Goal: Task Accomplishment & Management: Manage account settings

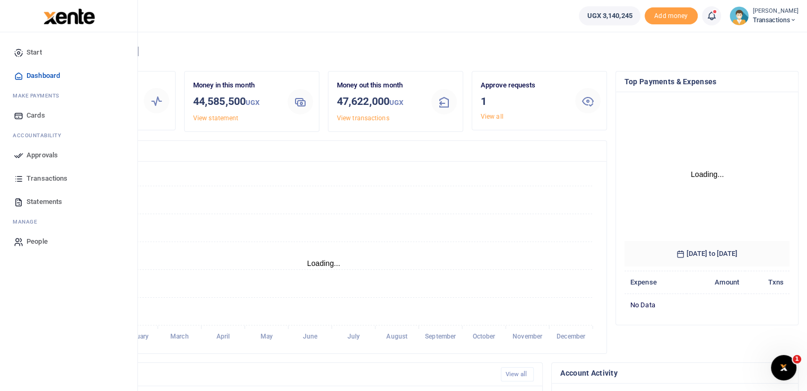
click at [14, 154] on icon at bounding box center [19, 156] width 10 height 10
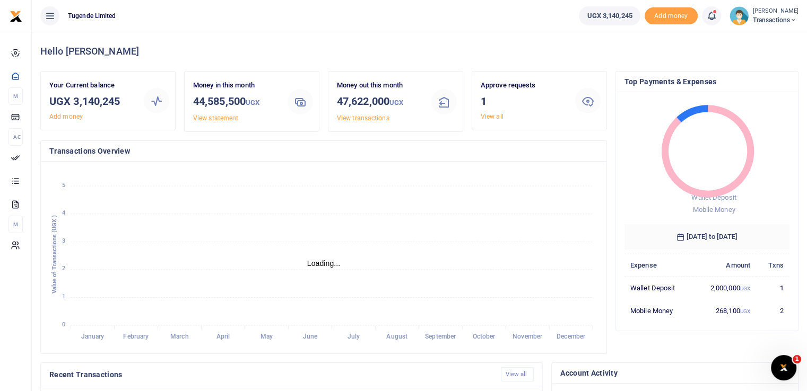
scroll to position [8, 8]
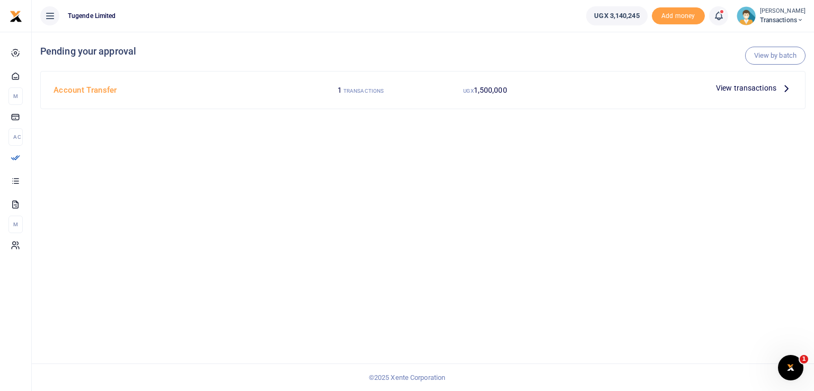
click at [745, 87] on span "View transactions" at bounding box center [746, 88] width 60 height 12
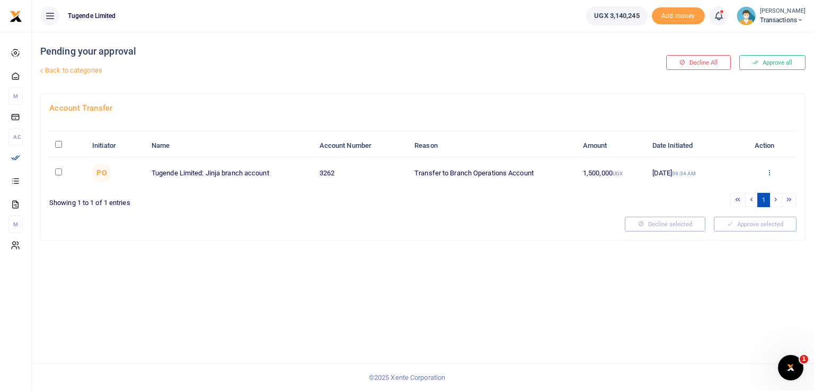
click at [770, 171] on icon at bounding box center [769, 172] width 7 height 7
click at [717, 192] on link "Approve" at bounding box center [731, 189] width 84 height 15
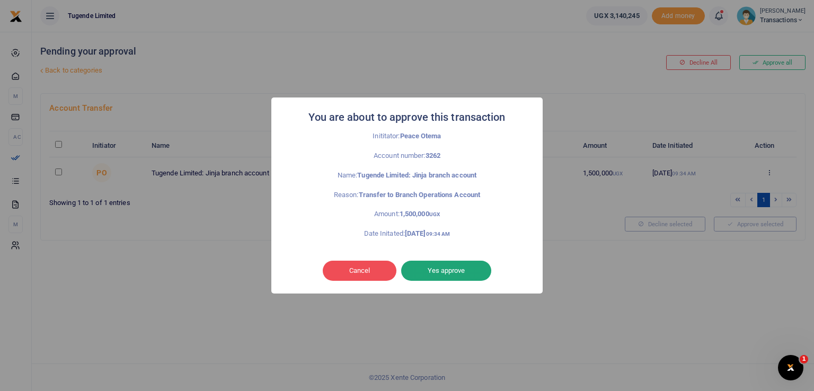
click at [440, 271] on button "Yes approve" at bounding box center [446, 271] width 90 height 20
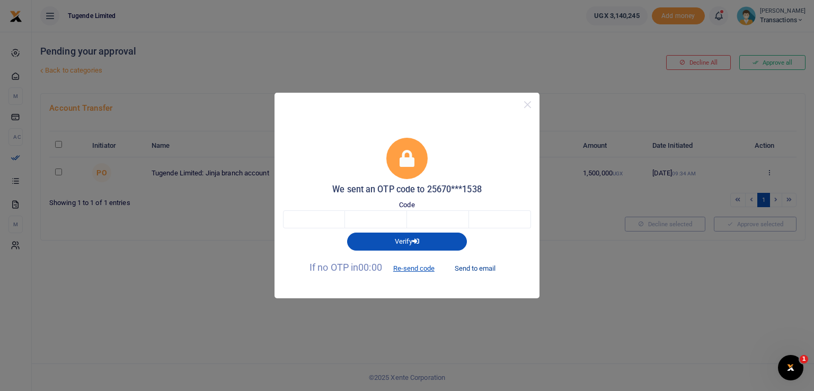
click at [471, 266] on button "Send to email" at bounding box center [475, 268] width 59 height 18
click at [312, 215] on input "text" at bounding box center [314, 220] width 62 height 18
paste input "6"
type input "6"
type input "8"
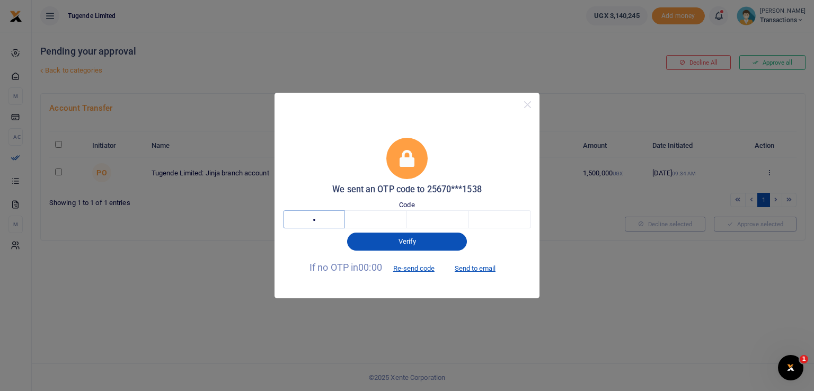
type input "4"
type input "9"
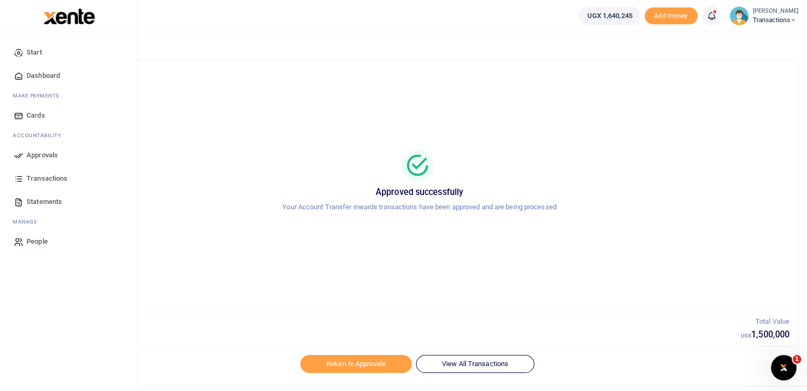
click at [18, 155] on icon at bounding box center [19, 156] width 10 height 10
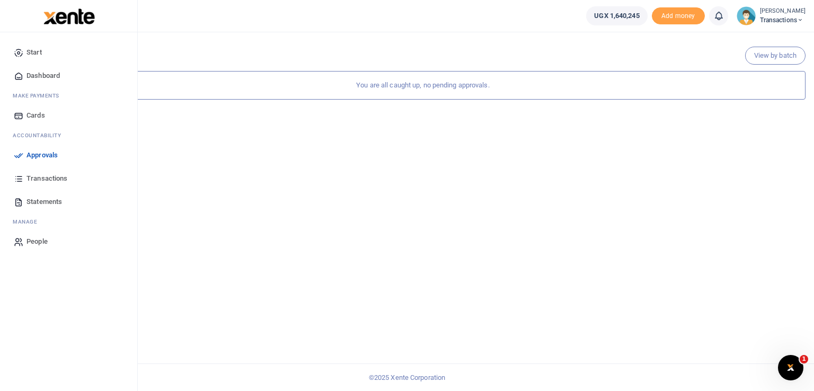
click at [20, 155] on icon at bounding box center [19, 156] width 10 height 10
click at [16, 154] on icon at bounding box center [19, 156] width 10 height 10
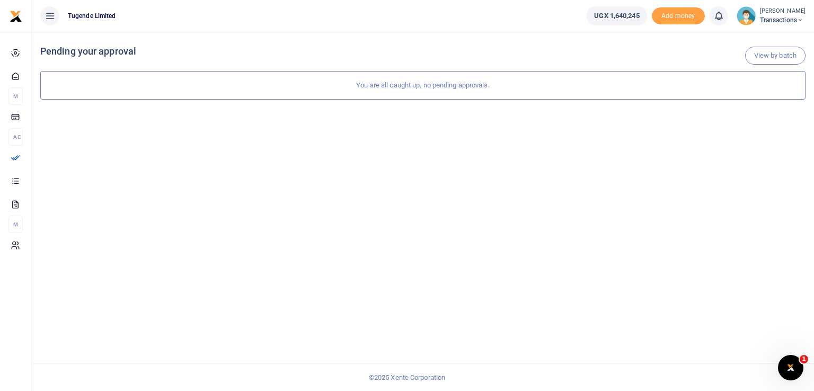
click at [770, 17] on span "Transactions" at bounding box center [783, 20] width 46 height 10
click at [755, 36] on link "Switch accounts" at bounding box center [764, 38] width 84 height 15
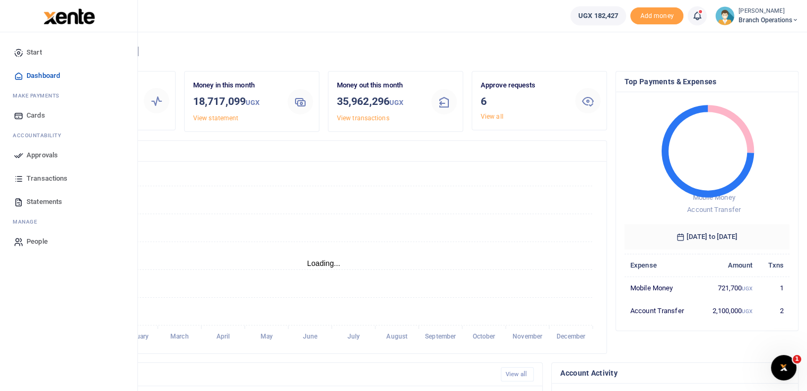
scroll to position [8, 8]
click at [15, 156] on icon at bounding box center [19, 156] width 10 height 10
click at [16, 155] on icon at bounding box center [19, 156] width 10 height 10
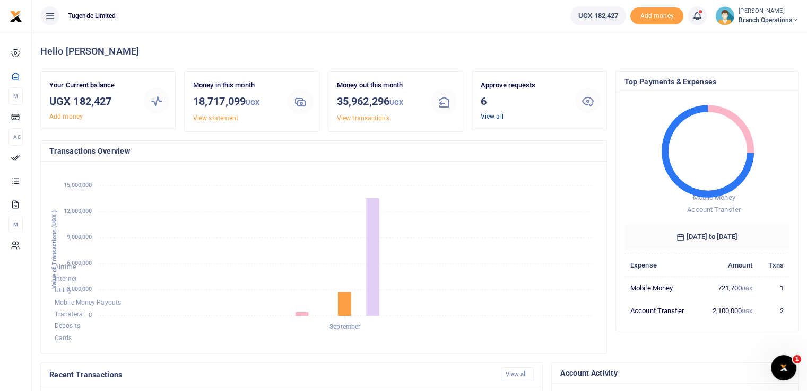
click at [492, 116] on link "View all" at bounding box center [491, 116] width 23 height 7
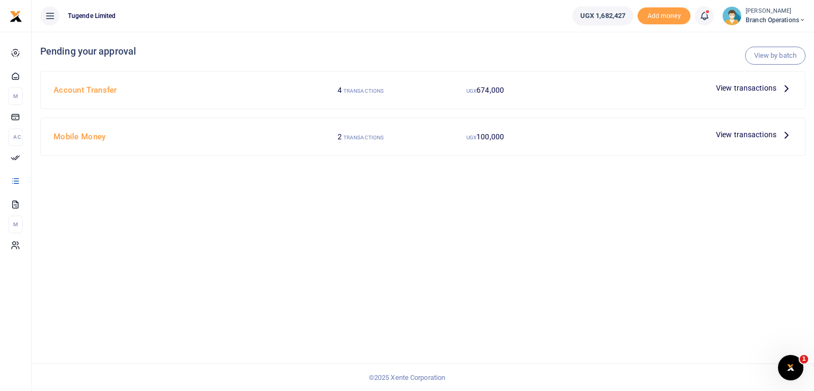
click at [731, 134] on span "View transactions" at bounding box center [746, 135] width 60 height 12
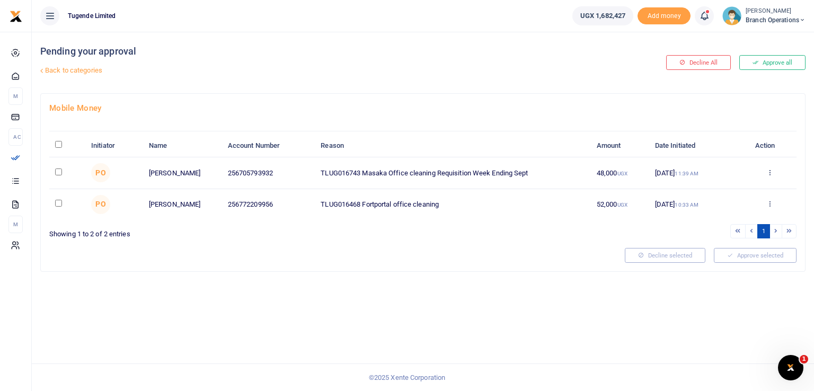
click at [68, 68] on link "Back to categories" at bounding box center [293, 71] width 510 height 18
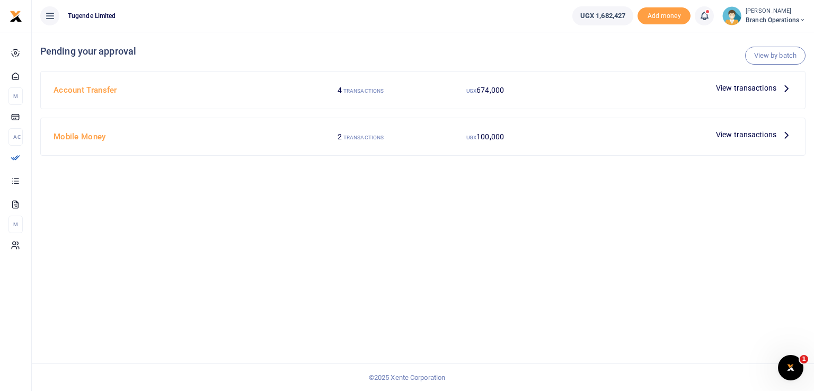
click at [748, 92] on span "View transactions" at bounding box center [746, 88] width 60 height 12
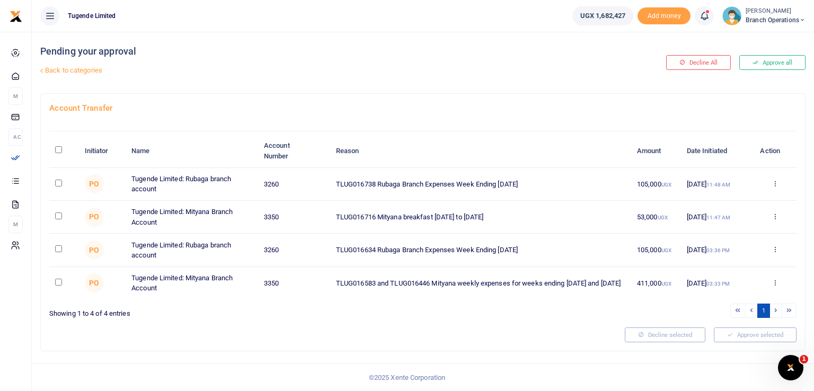
click at [72, 68] on link "Back to categories" at bounding box center [293, 71] width 510 height 18
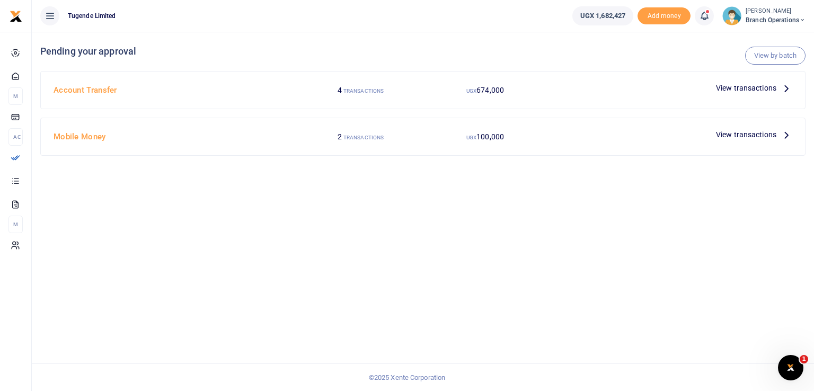
click at [736, 133] on span "View transactions" at bounding box center [746, 135] width 60 height 12
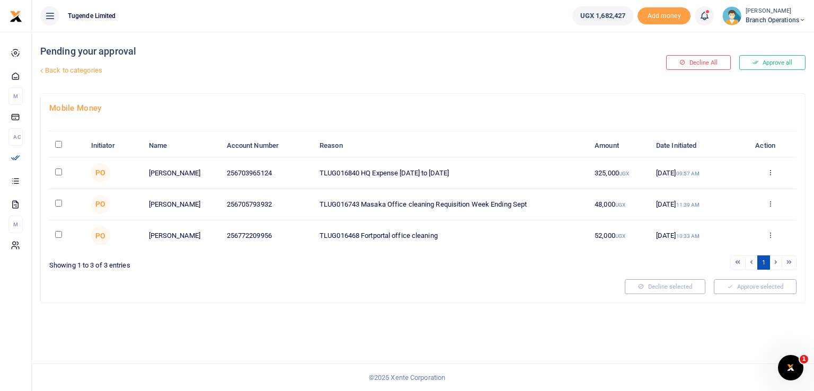
click at [55, 172] on input "checkbox" at bounding box center [58, 172] width 7 height 7
checkbox input "true"
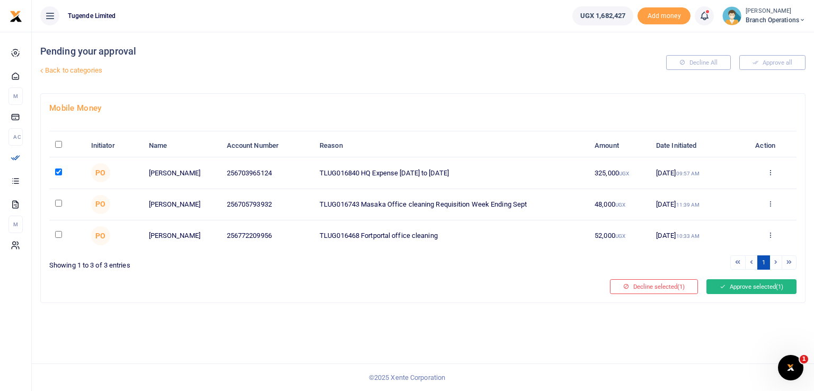
click at [740, 285] on button "Approve selected (1)" at bounding box center [752, 286] width 90 height 15
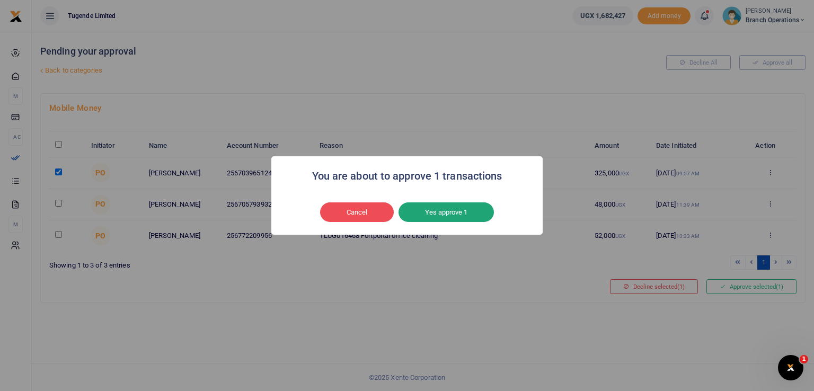
click at [428, 212] on button "Yes approve 1" at bounding box center [446, 213] width 95 height 20
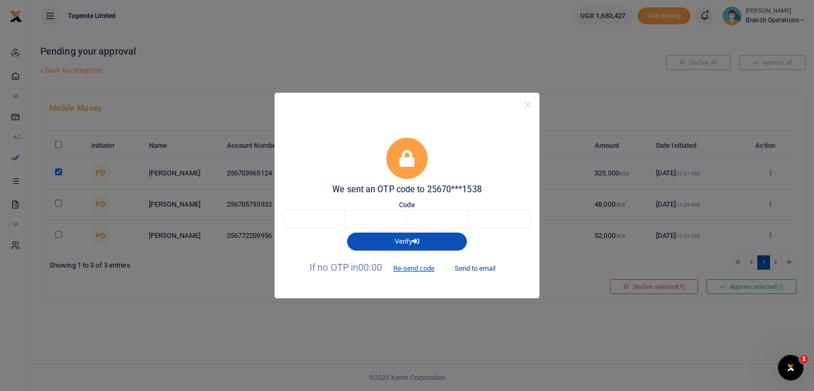
click at [480, 269] on button "Send to email" at bounding box center [475, 268] width 59 height 18
click at [295, 220] on input "text" at bounding box center [314, 220] width 62 height 18
paste input "2"
type input "2"
type input "5"
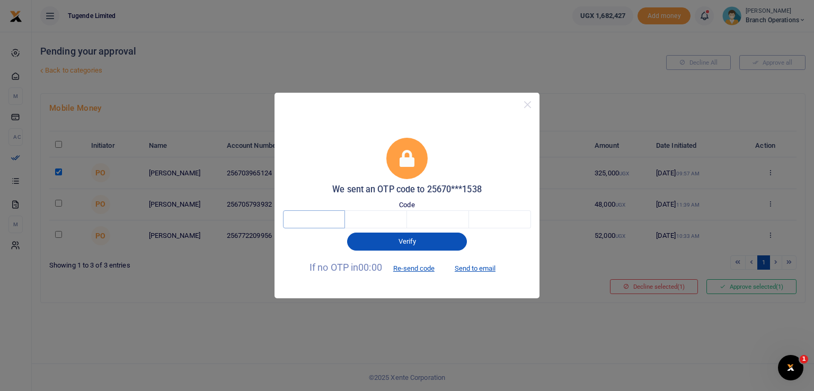
type input "8"
type input "0"
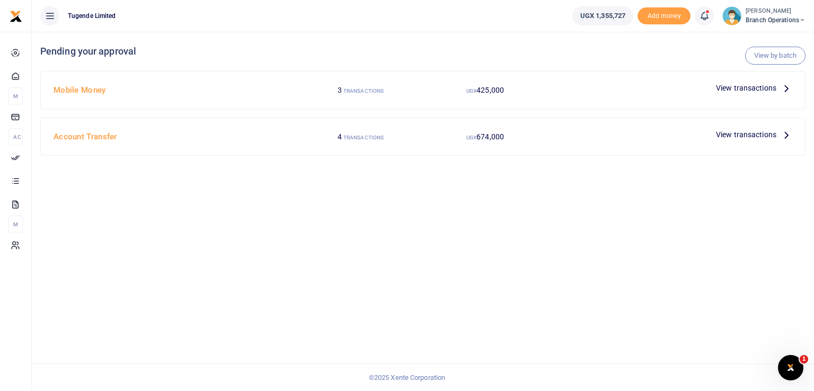
click at [732, 89] on span "View transactions" at bounding box center [746, 88] width 60 height 12
